Goal: Task Accomplishment & Management: Manage account settings

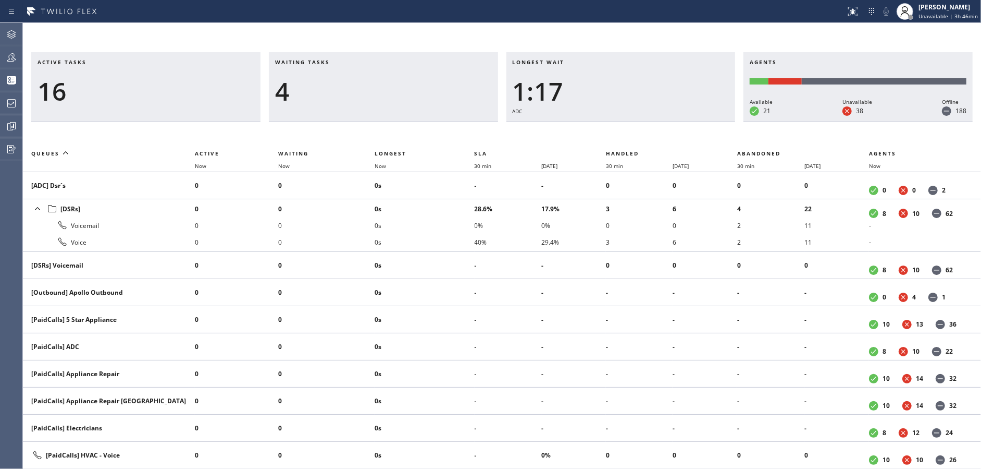
click at [287, 155] on span "Waiting" at bounding box center [293, 153] width 30 height 7
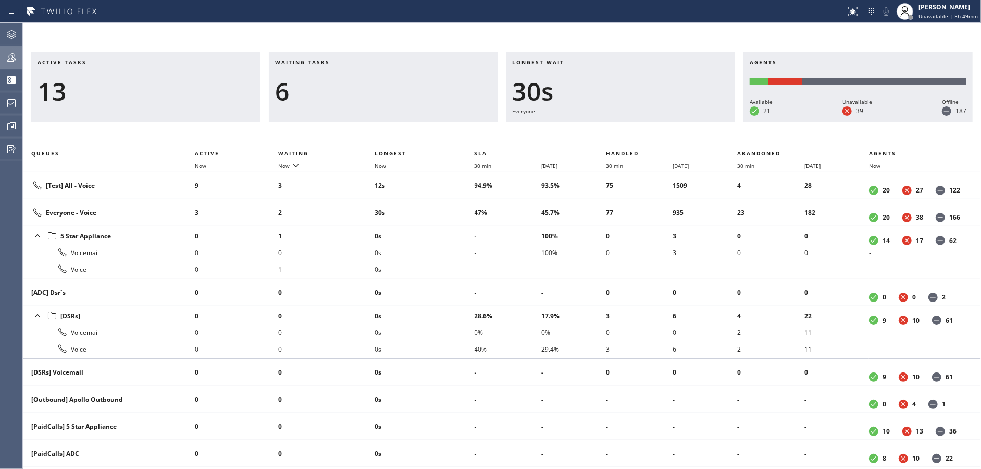
click at [3, 63] on div at bounding box center [11, 57] width 23 height 13
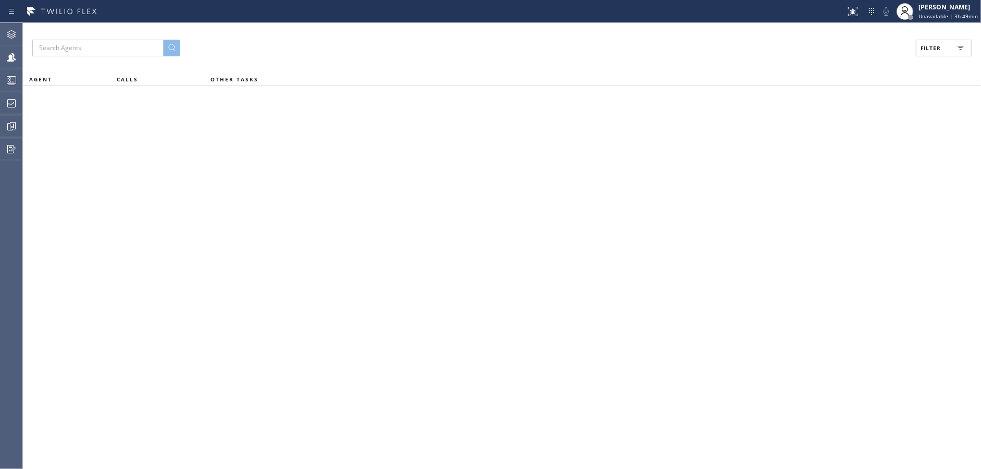
click at [927, 42] on button "Filter" at bounding box center [944, 48] width 56 height 17
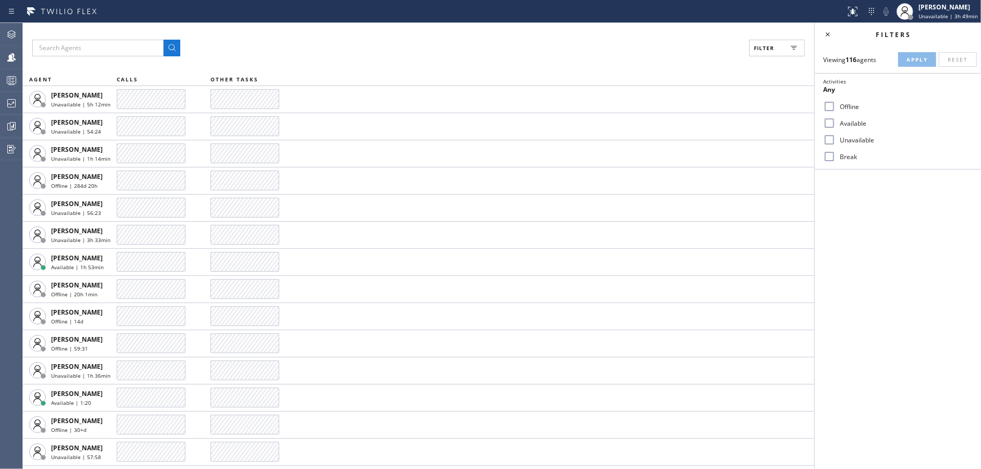
drag, startPoint x: 832, startPoint y: 122, endPoint x: 933, endPoint y: 59, distance: 118.7
click at [834, 121] on input "Available" at bounding box center [830, 123] width 13 height 13
click at [930, 57] on button "Apply" at bounding box center [918, 59] width 38 height 15
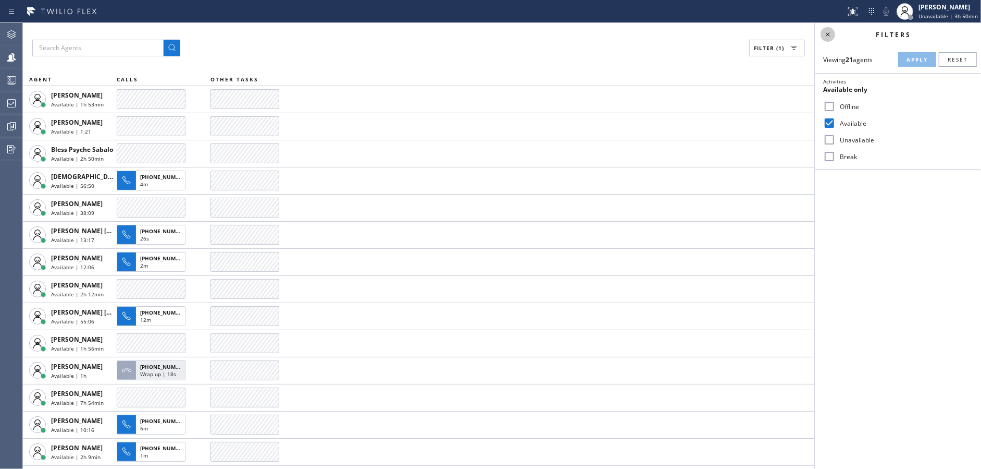
click at [826, 30] on icon at bounding box center [828, 34] width 13 height 13
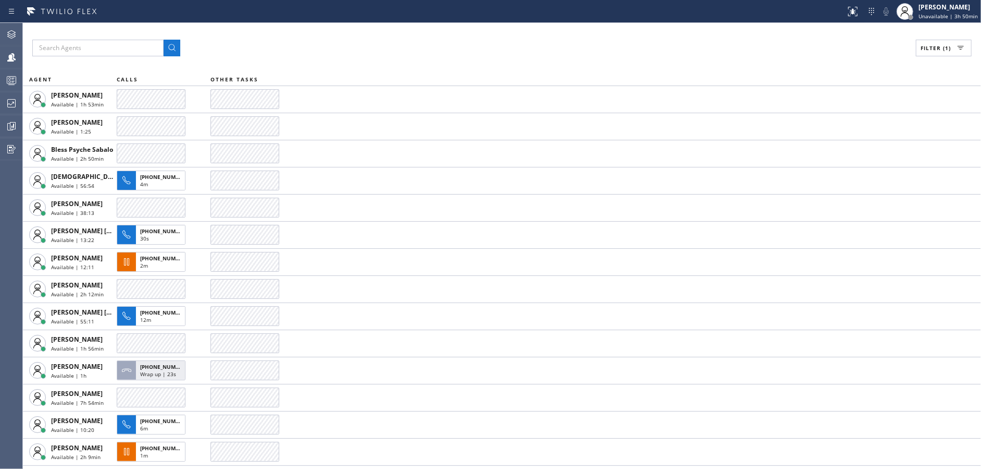
click at [937, 43] on button "Filter (1)" at bounding box center [944, 48] width 56 height 17
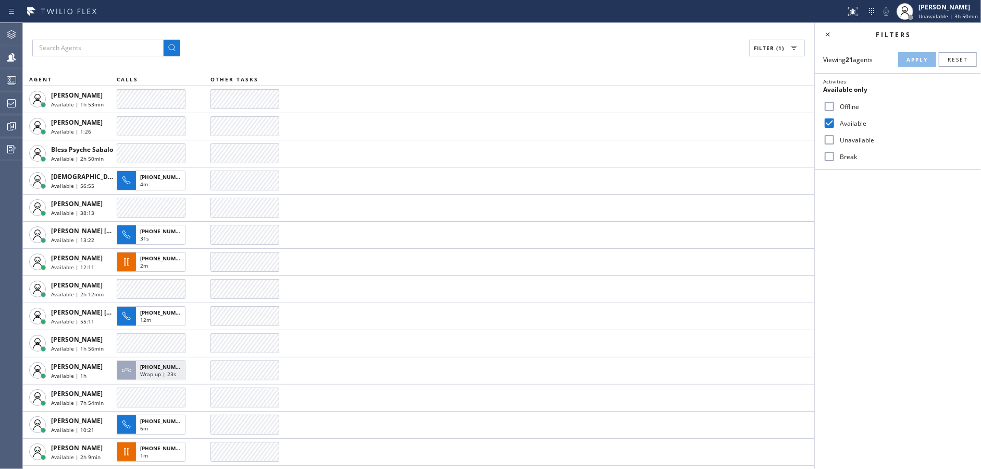
click at [830, 125] on input "Available" at bounding box center [830, 123] width 13 height 13
checkbox input "false"
drag, startPoint x: 832, startPoint y: 139, endPoint x: 895, endPoint y: 90, distance: 80.2
click at [840, 137] on div "Unavailable" at bounding box center [898, 139] width 166 height 17
click at [908, 59] on span "Apply" at bounding box center [917, 59] width 21 height 7
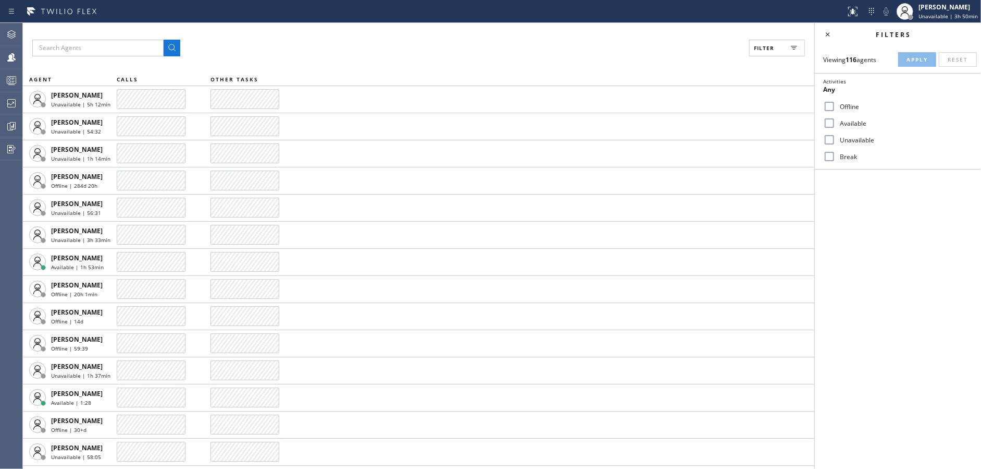
drag, startPoint x: 835, startPoint y: 137, endPoint x: 852, endPoint y: 132, distance: 17.2
click at [836, 137] on input "Unavailable" at bounding box center [830, 139] width 13 height 13
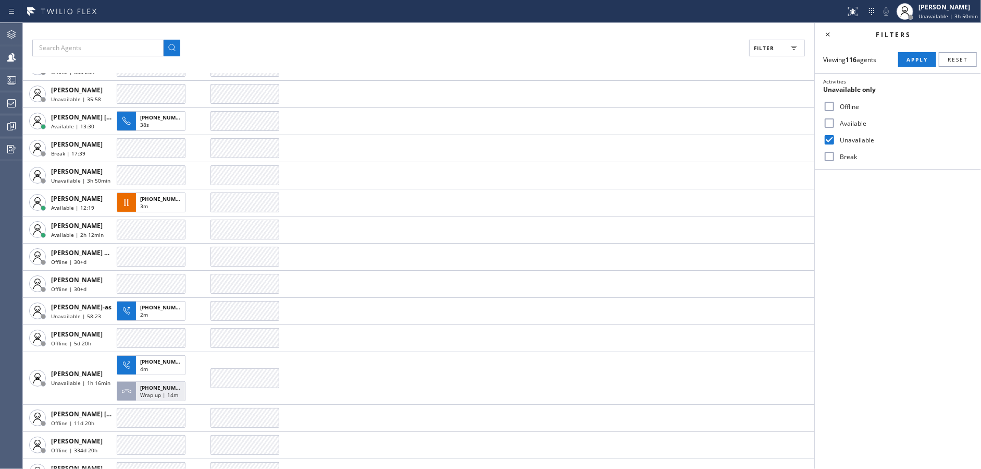
scroll to position [1199, 0]
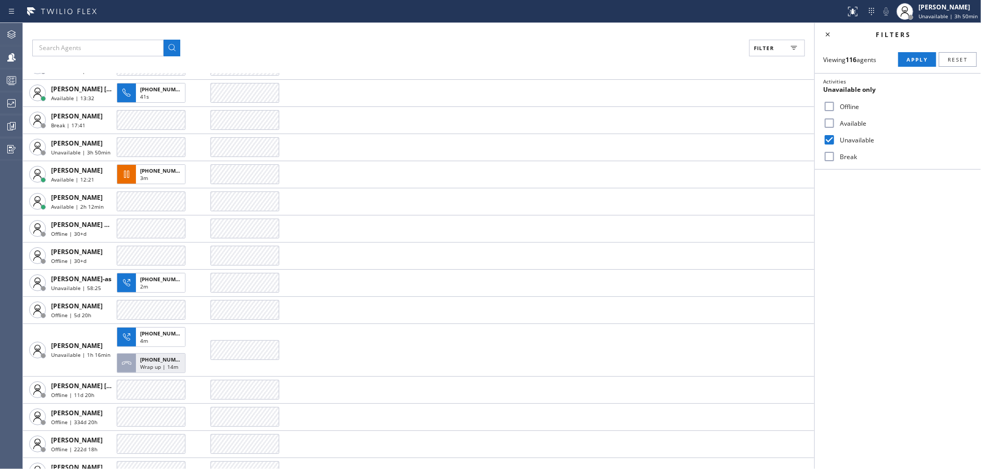
drag, startPoint x: 923, startPoint y: 53, endPoint x: 837, endPoint y: 29, distance: 89.3
click at [923, 53] on button "Apply" at bounding box center [918, 59] width 38 height 15
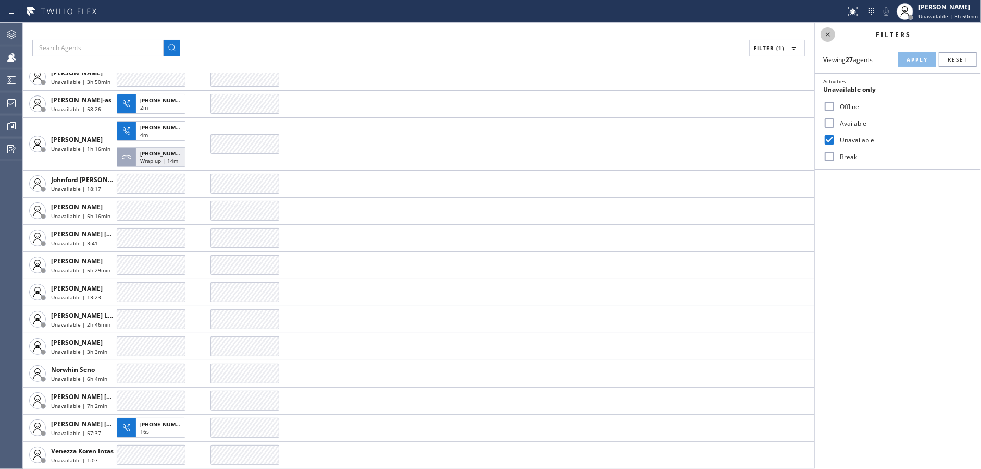
scroll to position [359, 0]
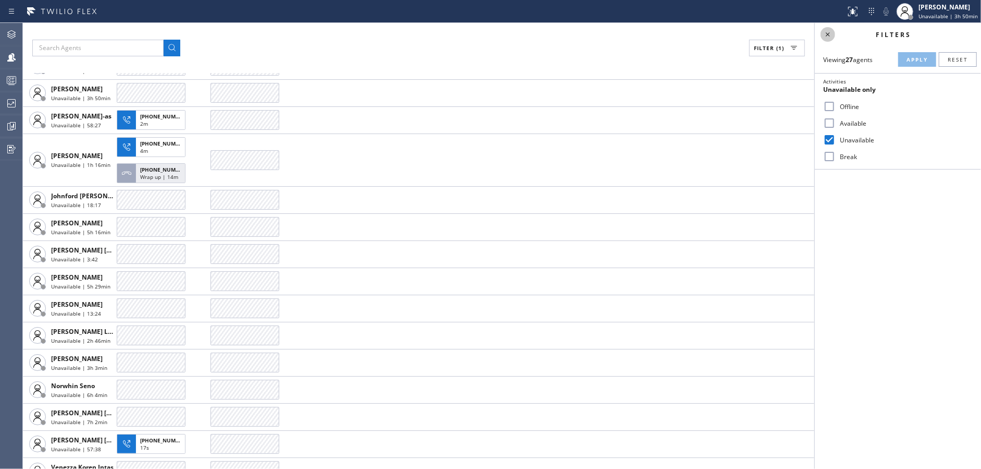
click at [826, 35] on icon at bounding box center [828, 34] width 13 height 13
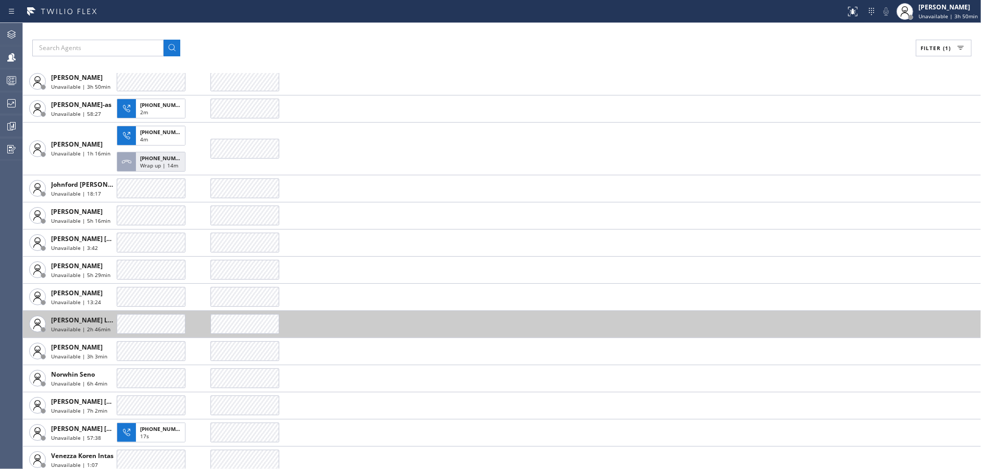
scroll to position [374, 0]
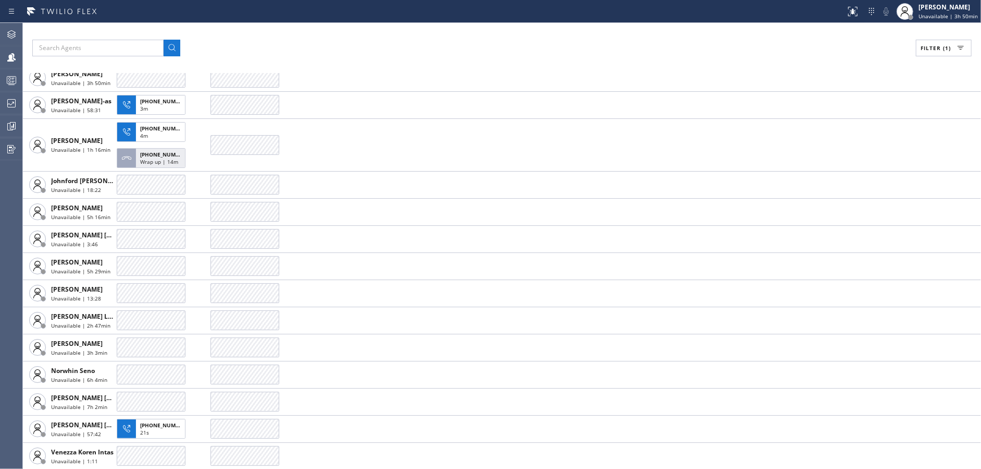
drag, startPoint x: 286, startPoint y: 45, endPoint x: 278, endPoint y: 43, distance: 8.7
click at [286, 45] on div "Filter (1)" at bounding box center [502, 48] width 940 height 17
click at [9, 88] on div at bounding box center [11, 80] width 23 height 21
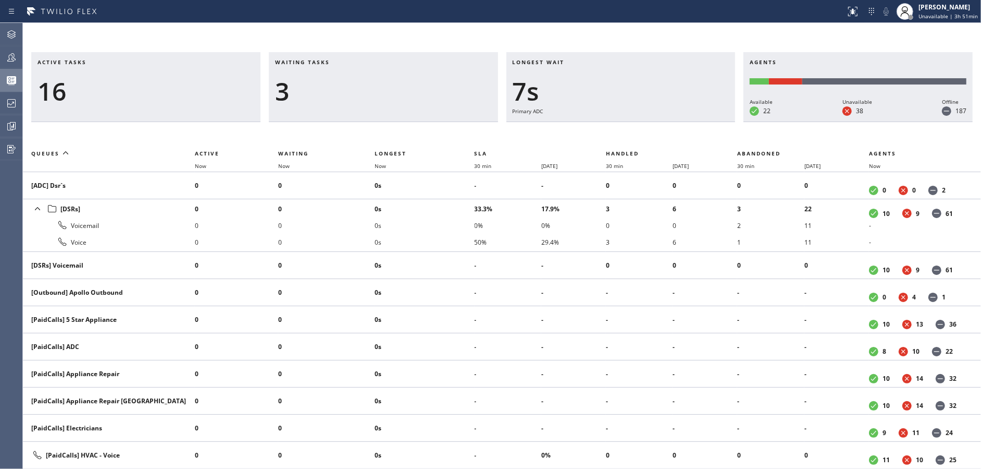
click at [0, 70] on div at bounding box center [11, 80] width 23 height 21
drag, startPoint x: 0, startPoint y: 48, endPoint x: 7, endPoint y: 57, distance: 10.7
click at [1, 48] on div at bounding box center [11, 57] width 23 height 21
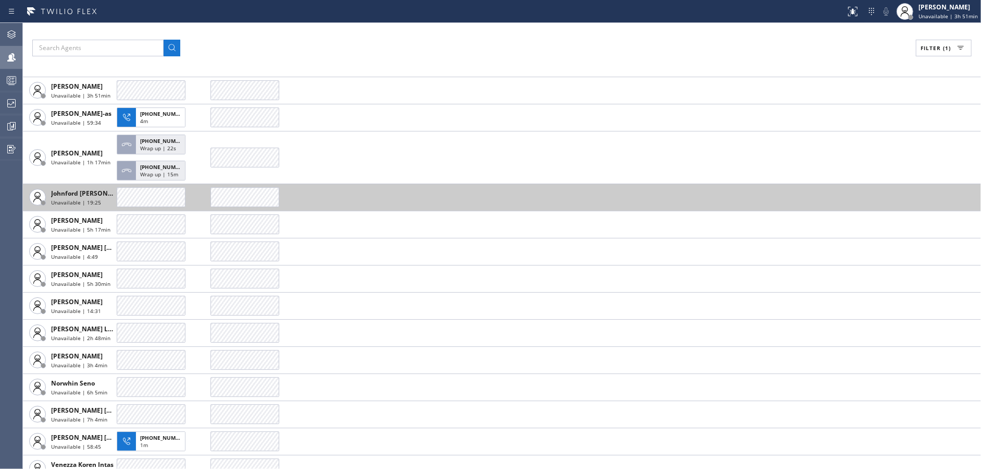
scroll to position [401, 0]
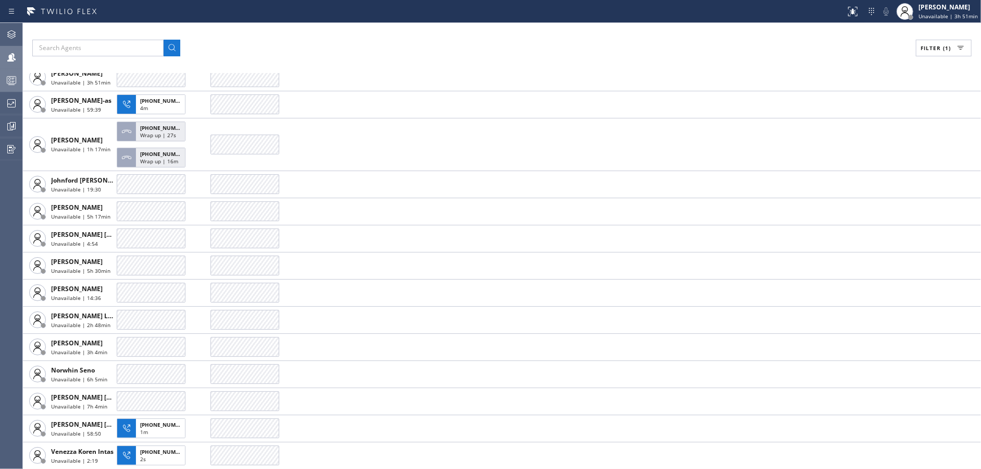
click at [0, 84] on div at bounding box center [11, 80] width 23 height 13
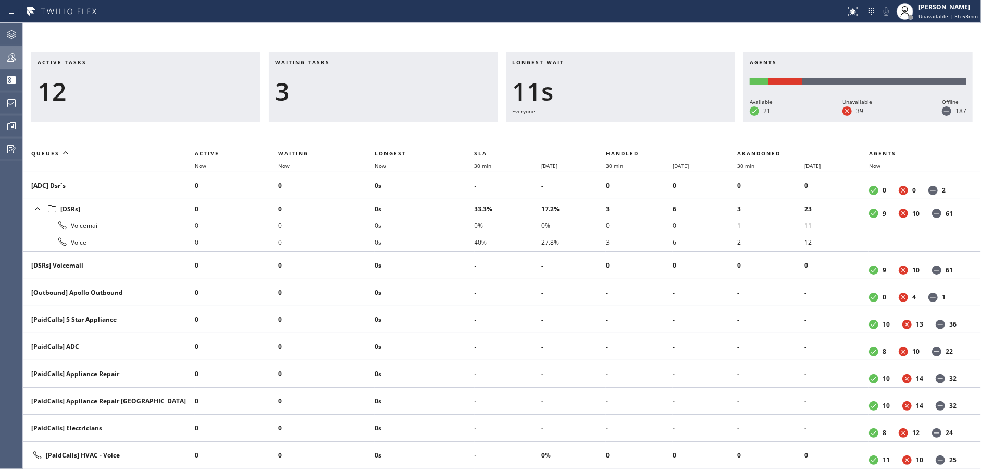
click at [17, 57] on div at bounding box center [11, 57] width 23 height 13
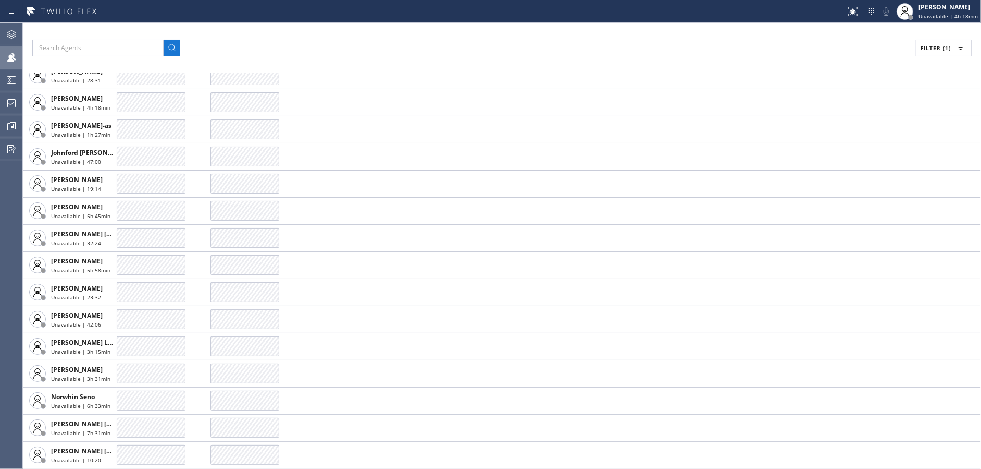
scroll to position [457, 0]
click at [6, 75] on icon at bounding box center [11, 80] width 13 height 13
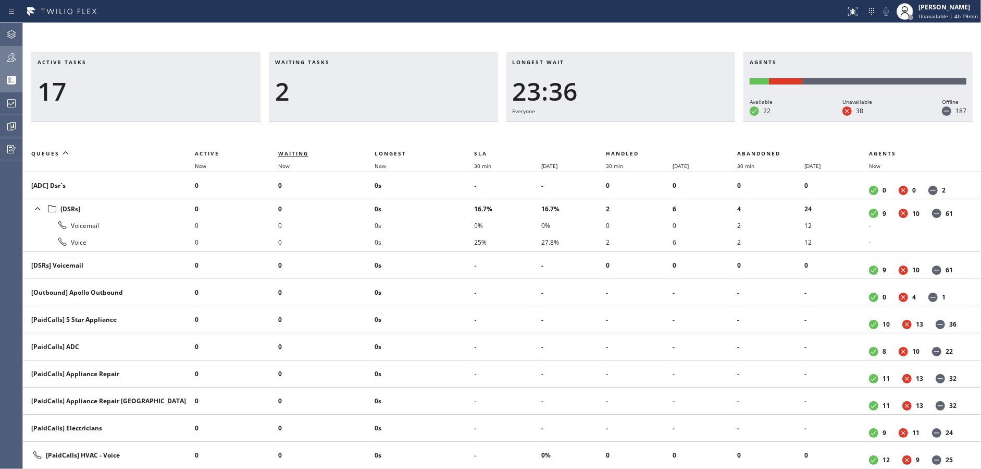
click at [292, 154] on span "Waiting" at bounding box center [293, 153] width 30 height 7
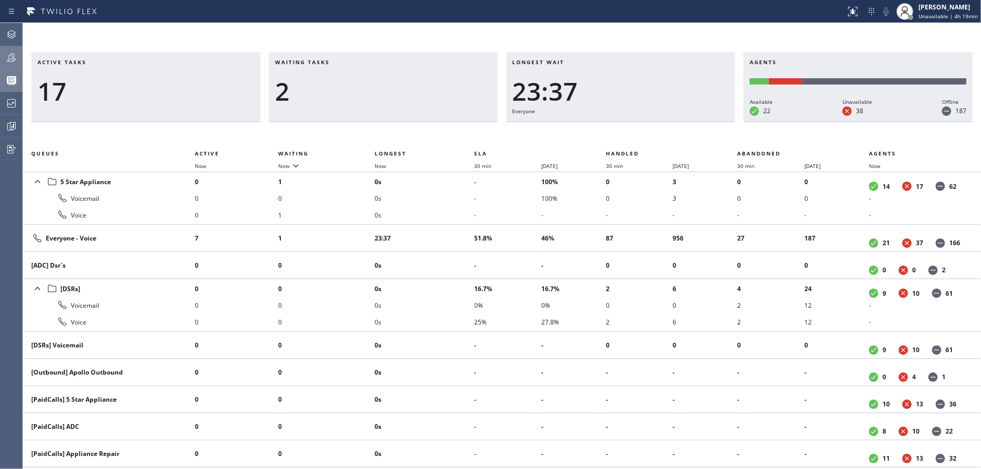
drag, startPoint x: 1, startPoint y: 56, endPoint x: 16, endPoint y: 68, distance: 19.4
click at [1, 56] on div at bounding box center [11, 57] width 23 height 13
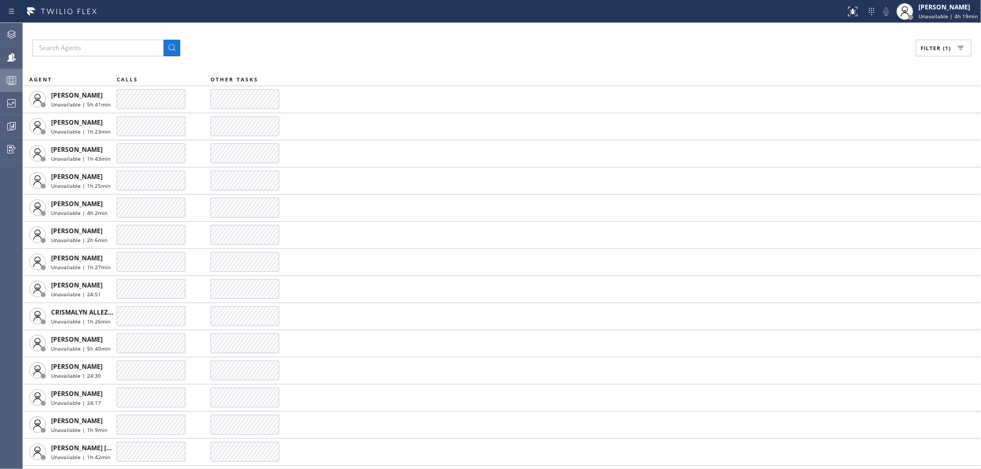
click at [929, 53] on button "Filter (1)" at bounding box center [944, 48] width 56 height 17
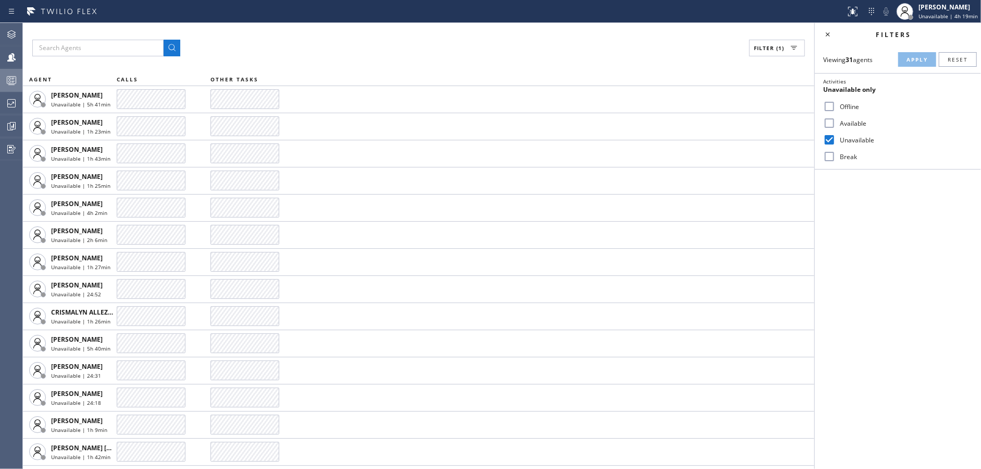
click at [830, 138] on input "Unavailable" at bounding box center [830, 139] width 13 height 13
checkbox input "false"
click at [830, 126] on input "Available" at bounding box center [830, 123] width 13 height 13
checkbox input "true"
click at [921, 56] on span "Apply" at bounding box center [917, 59] width 21 height 7
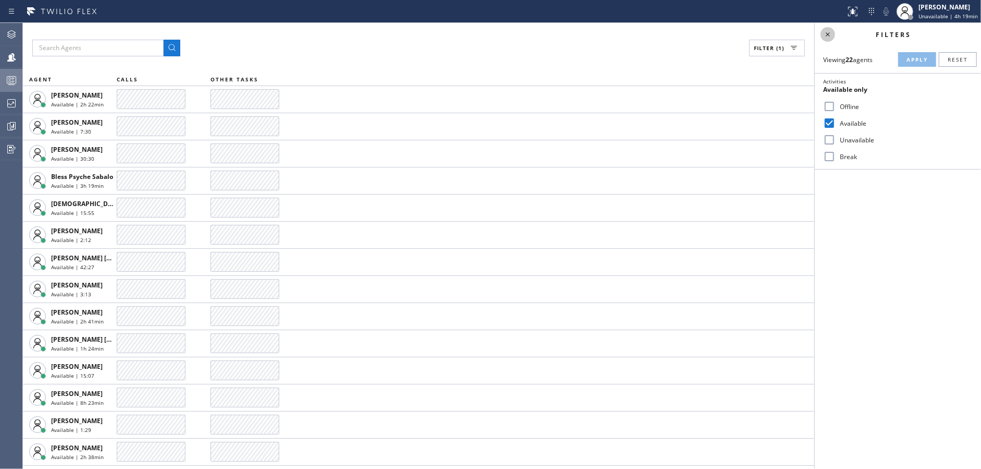
click at [824, 33] on icon at bounding box center [828, 34] width 13 height 13
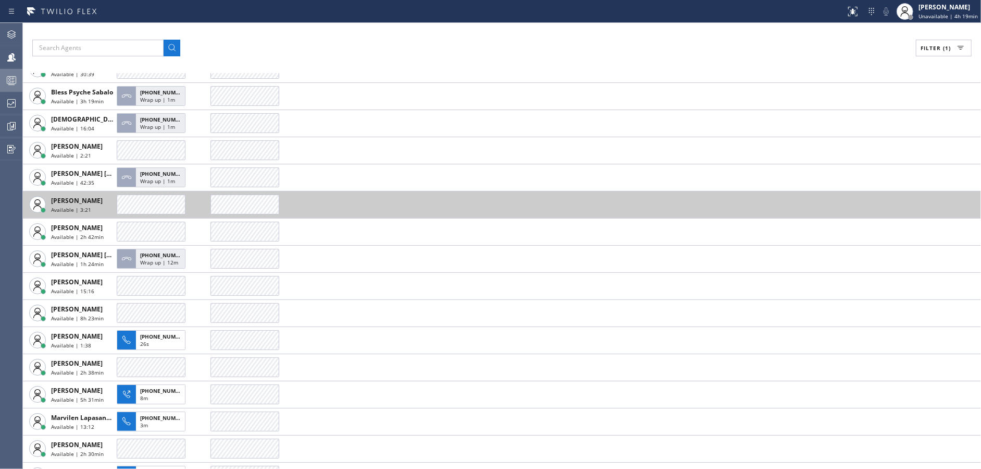
scroll to position [104, 0]
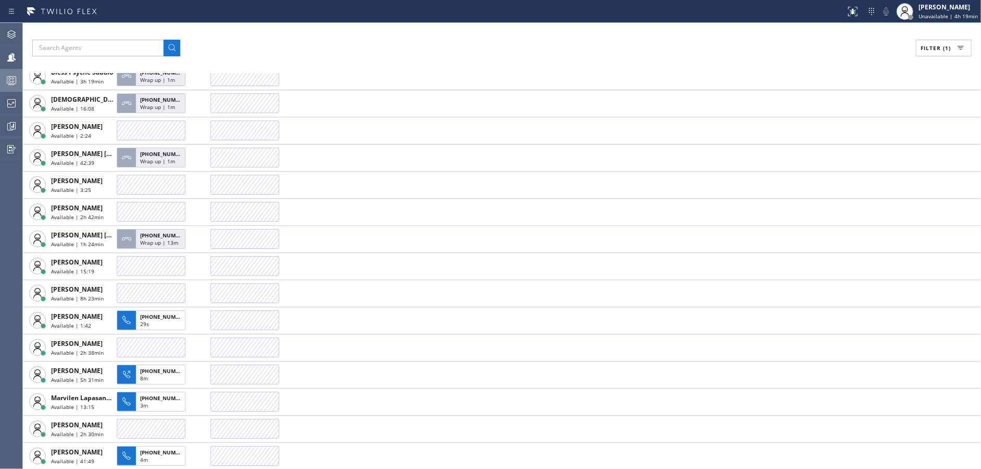
drag, startPoint x: 287, startPoint y: 34, endPoint x: 152, endPoint y: 2, distance: 138.7
click at [287, 34] on div "Filter (1) AGENT CALLS OTHER TASKS Amir Asamov Available | 2h 23min Anastasiia …" at bounding box center [502, 246] width 959 height 446
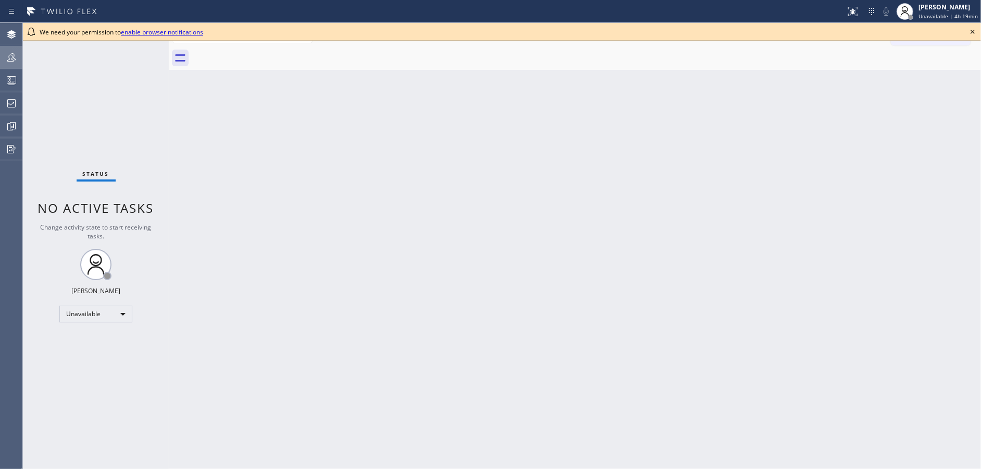
click at [10, 65] on div at bounding box center [11, 57] width 23 height 21
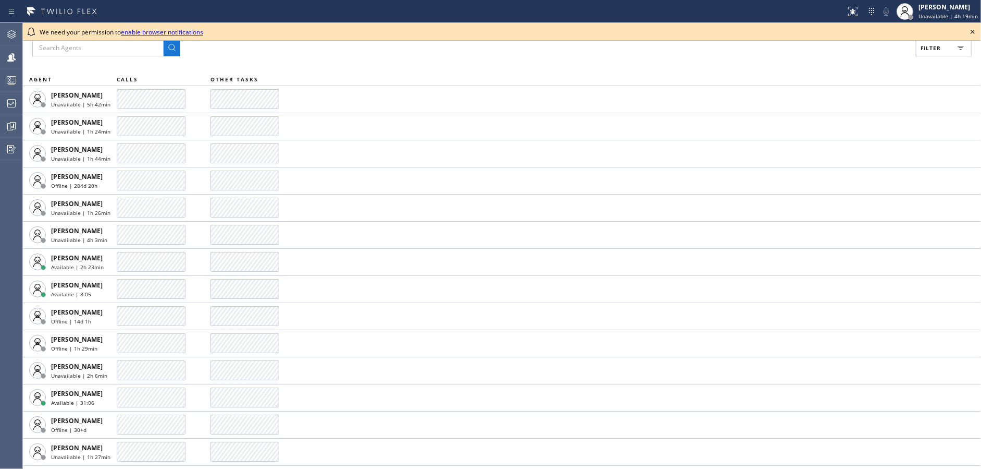
click at [974, 28] on icon at bounding box center [973, 32] width 13 height 13
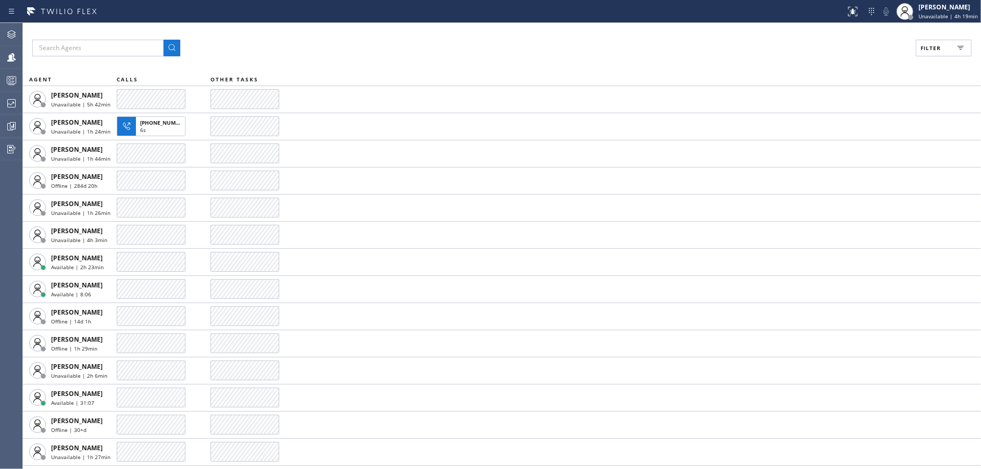
click at [930, 50] on span "Filter" at bounding box center [931, 47] width 20 height 7
click at [861, 124] on label "Available" at bounding box center [904, 123] width 137 height 9
click at [836, 124] on input "Available" at bounding box center [830, 123] width 13 height 13
checkbox input "true"
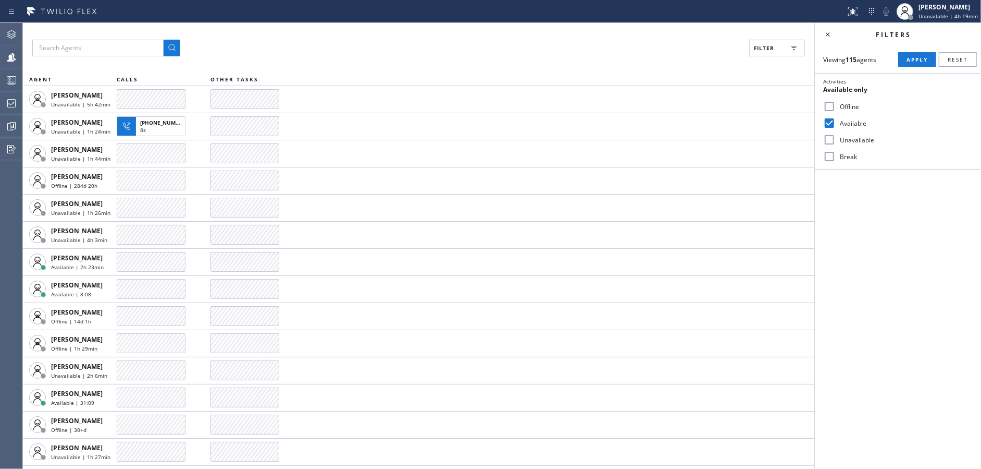
drag, startPoint x: 928, startPoint y: 62, endPoint x: 857, endPoint y: 46, distance: 72.1
click at [927, 62] on span "Apply" at bounding box center [917, 59] width 21 height 7
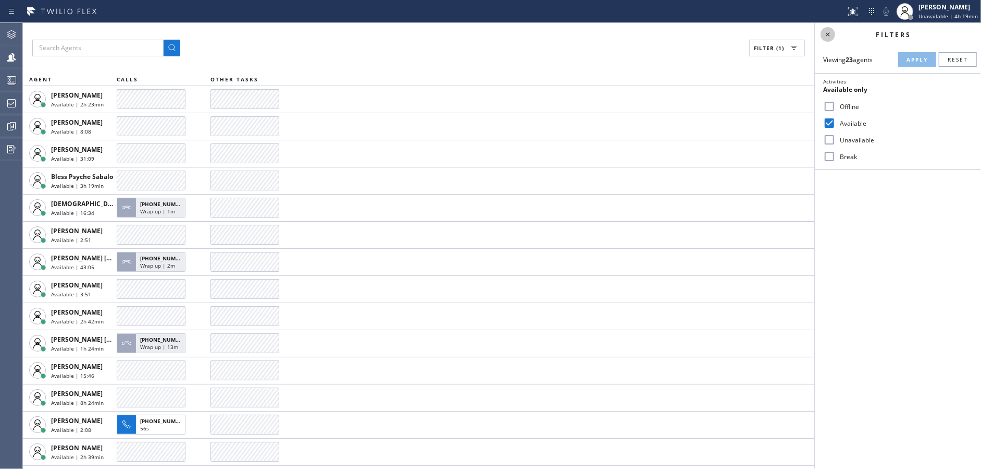
click at [830, 34] on icon at bounding box center [828, 34] width 13 height 13
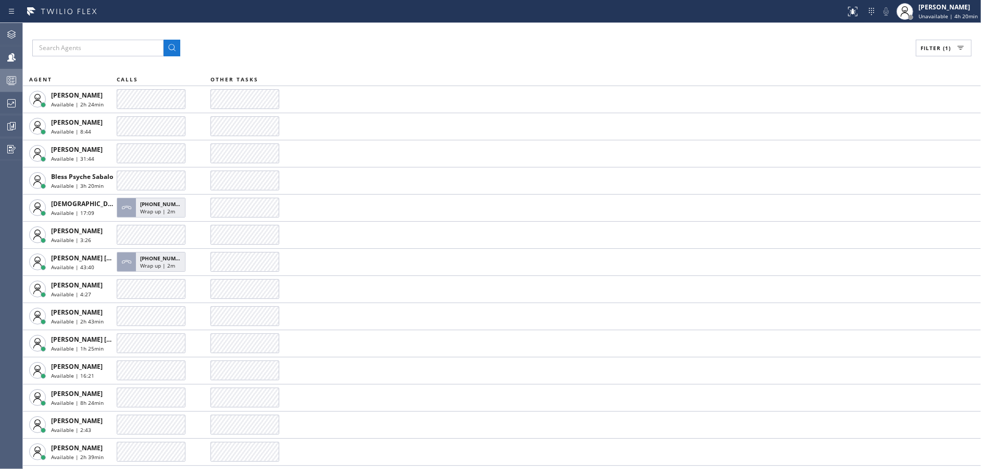
click at [2, 79] on div at bounding box center [11, 80] width 23 height 13
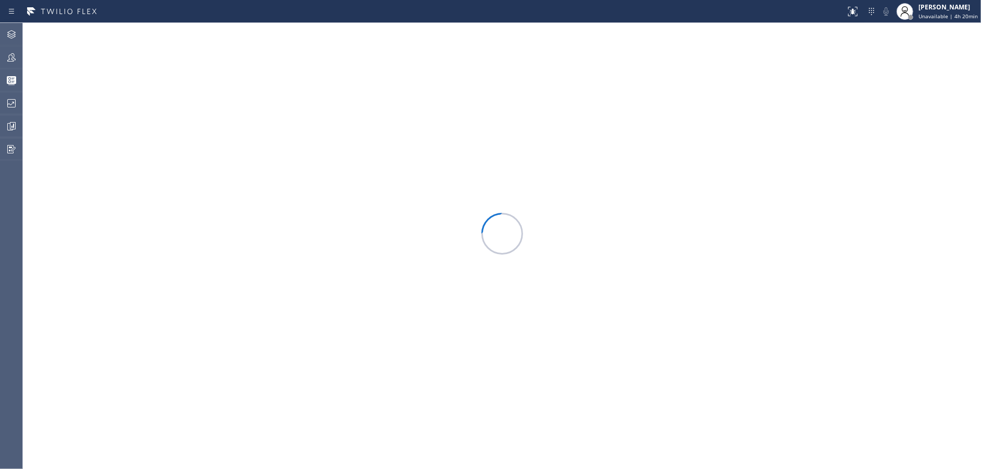
click at [13, 52] on icon at bounding box center [11, 57] width 13 height 13
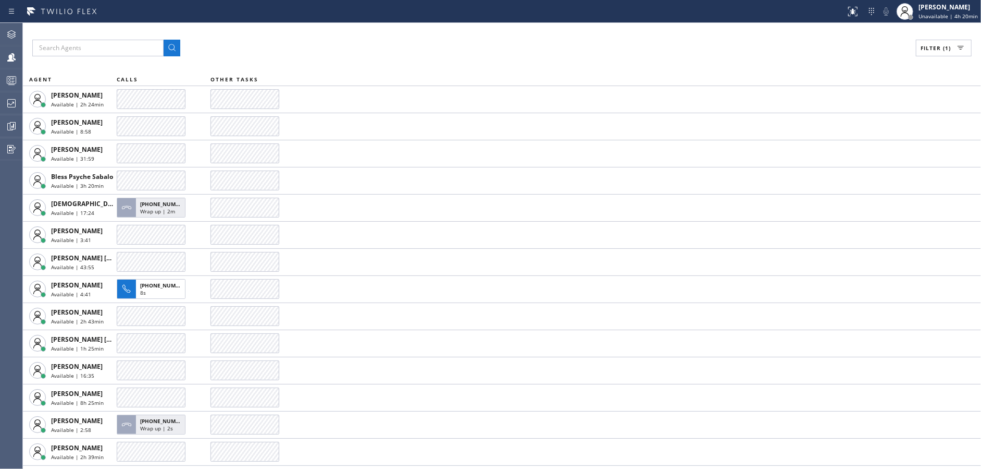
click at [337, 50] on div "Filter (1)" at bounding box center [502, 48] width 940 height 17
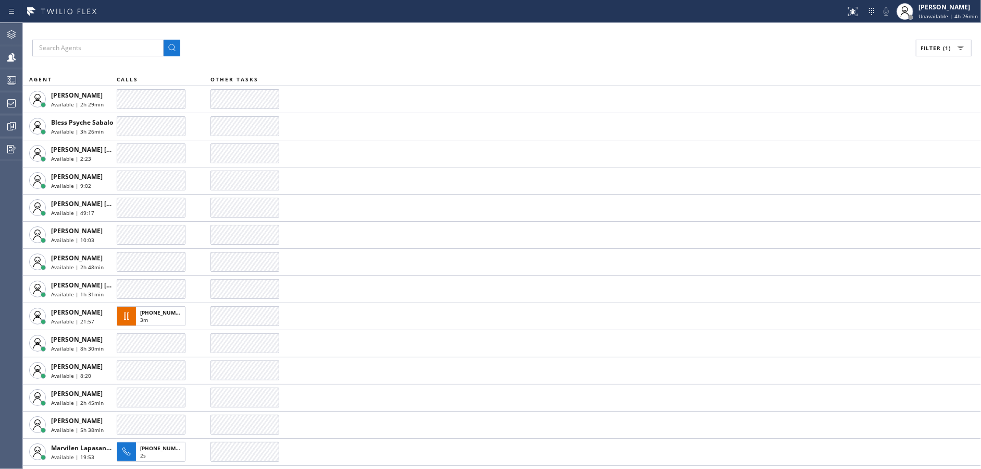
click at [297, 38] on div "Filter (1) AGENT CALLS OTHER TASKS [PERSON_NAME] Available | 2h 29min Bless Psy…" at bounding box center [502, 246] width 959 height 446
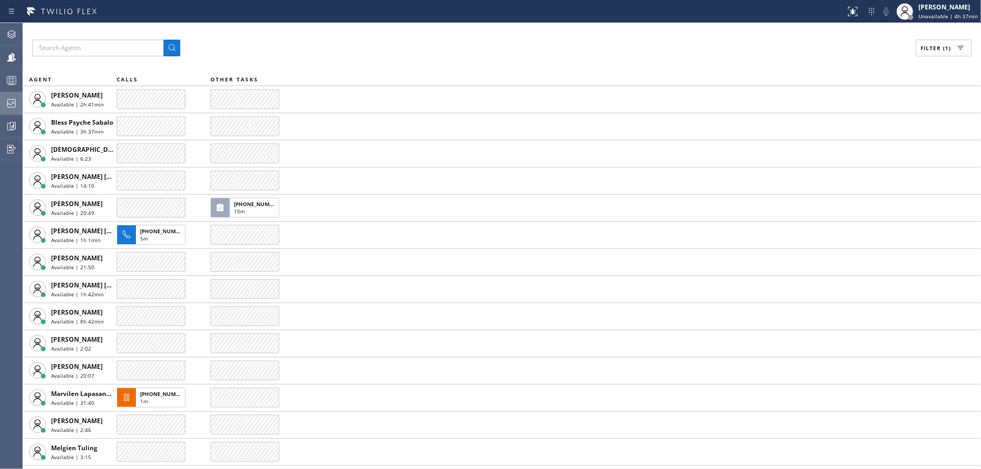
click at [0, 105] on div at bounding box center [11, 103] width 23 height 13
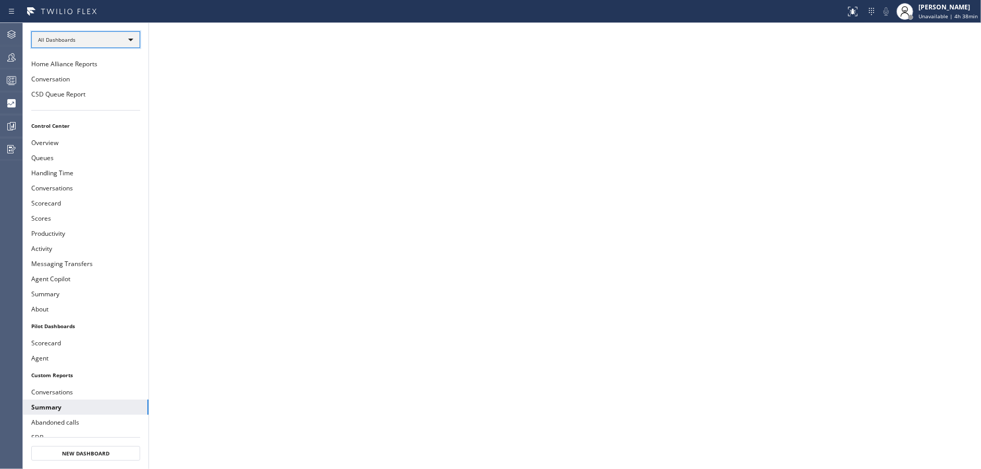
click at [111, 43] on div "All Dashboards" at bounding box center [85, 39] width 109 height 17
click at [120, 45] on div at bounding box center [490, 234] width 981 height 469
click at [120, 42] on div "All Dashboards" at bounding box center [85, 39] width 109 height 17
click at [107, 108] on li "Custom Reports" at bounding box center [85, 106] width 107 height 13
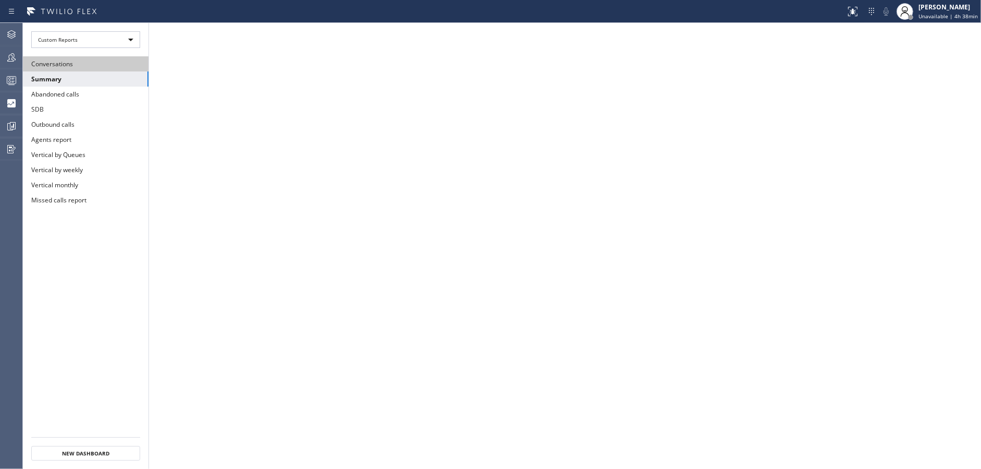
click at [103, 64] on button "Conversations" at bounding box center [86, 63] width 126 height 15
click at [2, 79] on div at bounding box center [11, 80] width 23 height 13
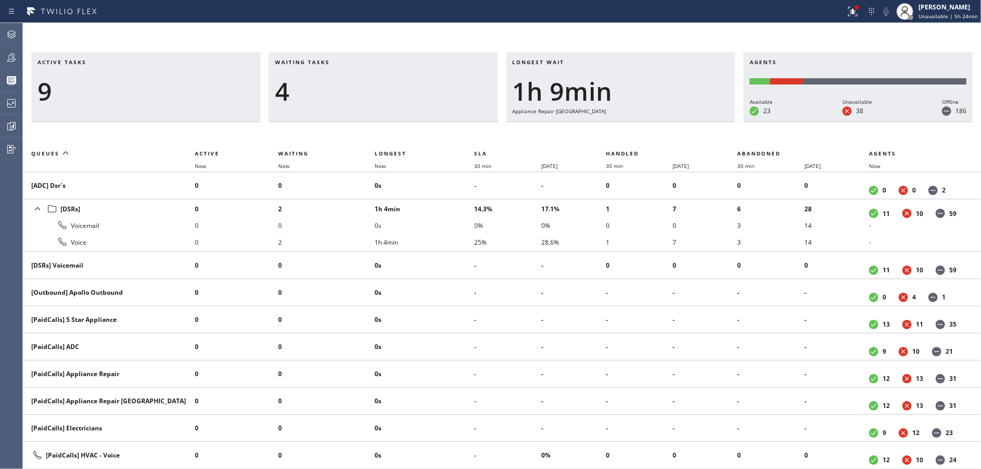
click at [325, 100] on div "4" at bounding box center [383, 91] width 217 height 30
click at [294, 160] on th "Now" at bounding box center [326, 165] width 96 height 13
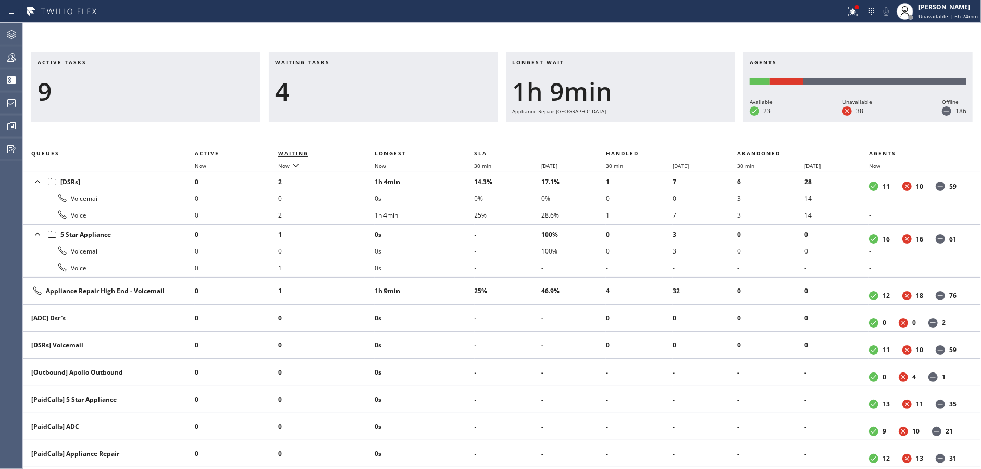
click at [294, 155] on span "Waiting" at bounding box center [293, 153] width 30 height 7
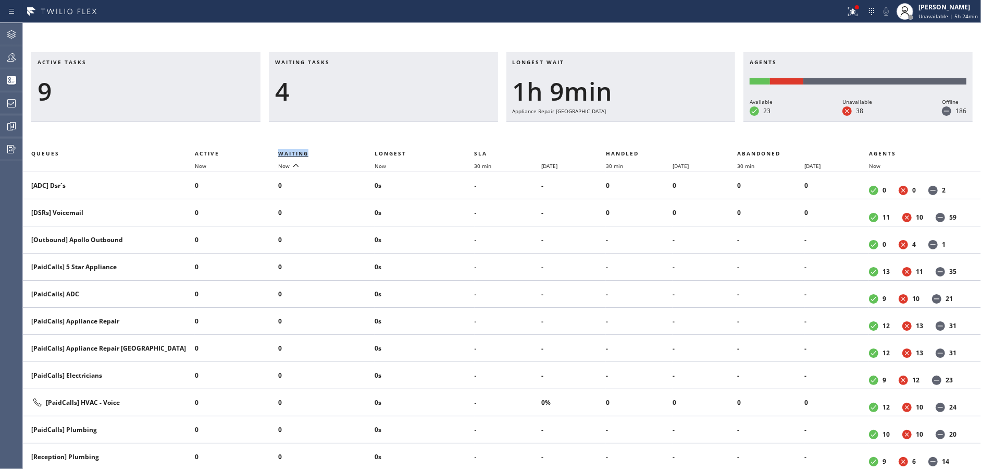
click at [294, 155] on span "Waiting" at bounding box center [293, 153] width 30 height 7
click at [360, 109] on div "Waiting tasks 4" at bounding box center [383, 87] width 229 height 70
click at [478, 67] on h3 "Waiting tasks" at bounding box center [383, 66] width 217 height 16
click at [298, 149] on th "Waiting" at bounding box center [326, 153] width 96 height 13
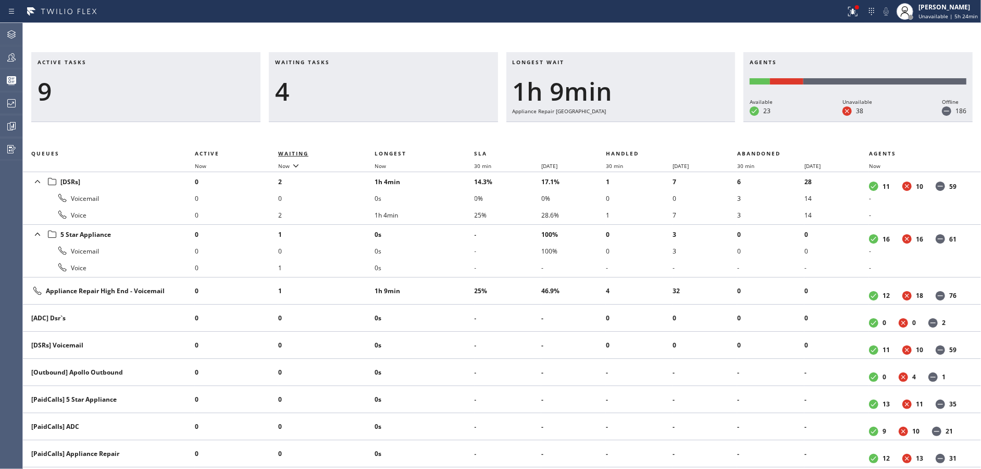
click at [298, 150] on span "Waiting" at bounding box center [293, 153] width 30 height 7
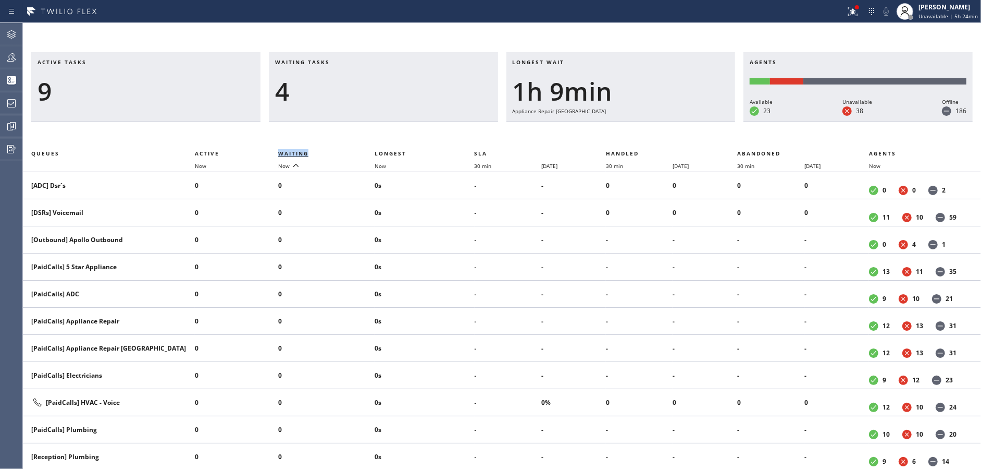
click at [299, 156] on span "Waiting" at bounding box center [293, 153] width 30 height 7
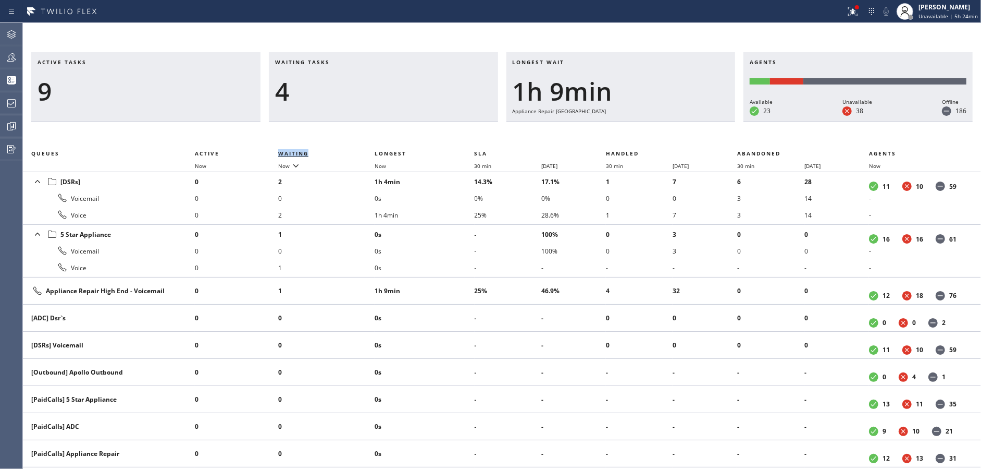
click at [299, 156] on span "Waiting" at bounding box center [293, 153] width 30 height 7
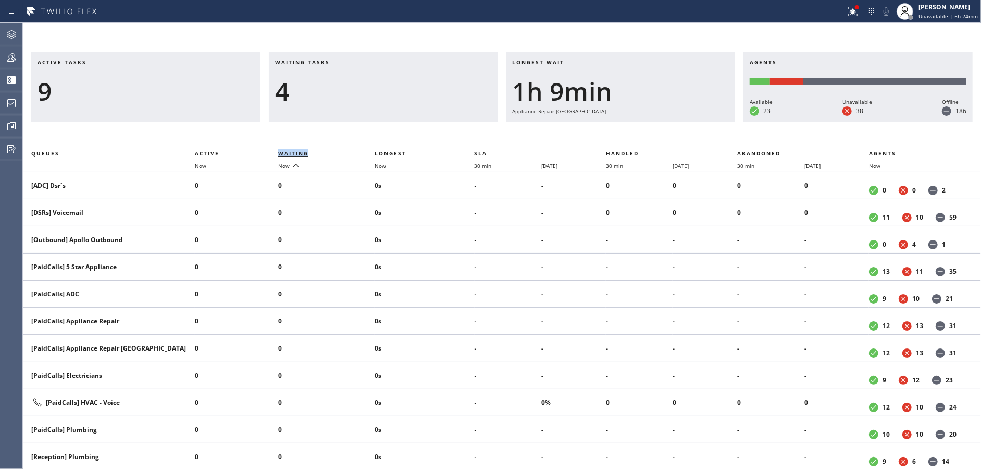
click at [299, 156] on span "Waiting" at bounding box center [293, 153] width 30 height 7
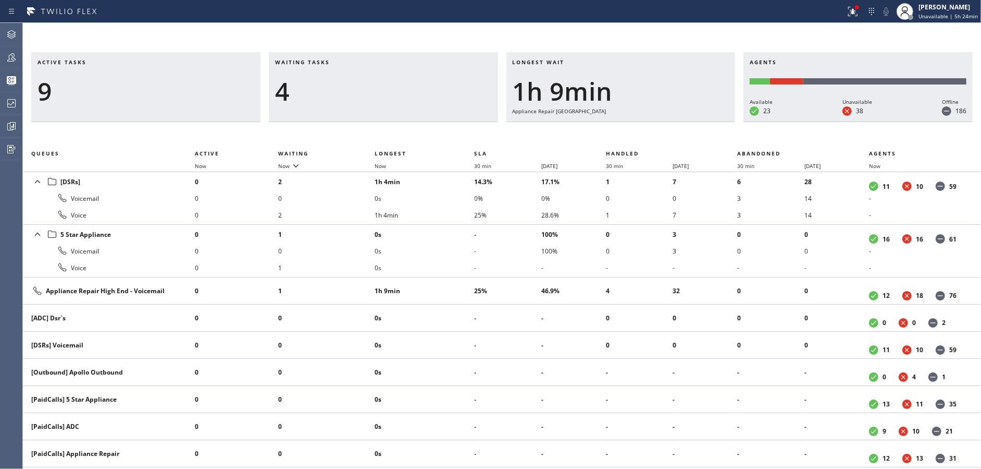
click at [357, 111] on div "Waiting tasks 4" at bounding box center [383, 87] width 229 height 70
click at [955, 7] on div "[PERSON_NAME]" at bounding box center [948, 7] width 59 height 9
click at [919, 86] on button "Break" at bounding box center [929, 83] width 104 height 14
click at [0, 67] on button "Teams" at bounding box center [11, 57] width 22 height 23
